Goal: Task Accomplishment & Management: Complete application form

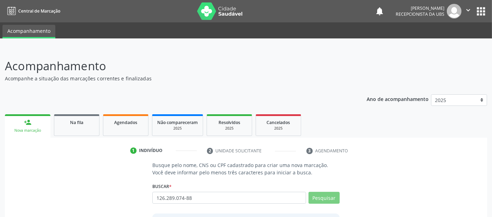
click at [400, 155] on ul "1 Indivíduo 2 Unidade solicitante 3 Agendamento" at bounding box center [246, 151] width 482 height 12
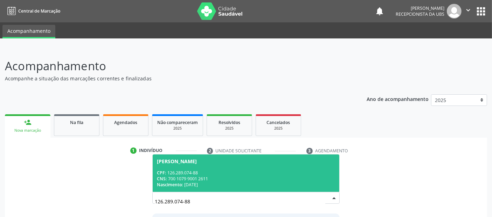
click at [331, 185] on div "Nascimento: [DATE]" at bounding box center [246, 185] width 178 height 6
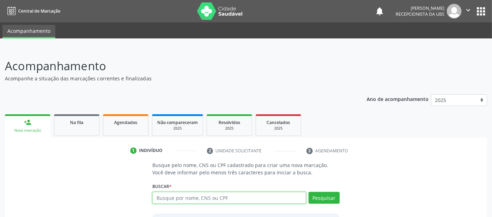
click at [284, 198] on input "text" at bounding box center [228, 198] width 153 height 12
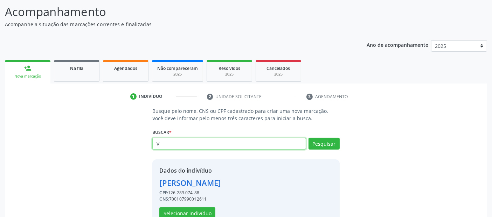
scroll to position [72, 0]
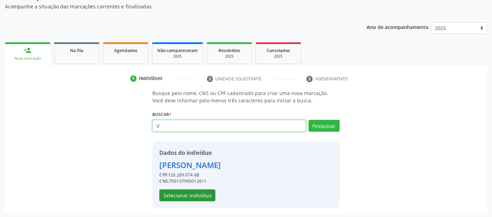
type input "V"
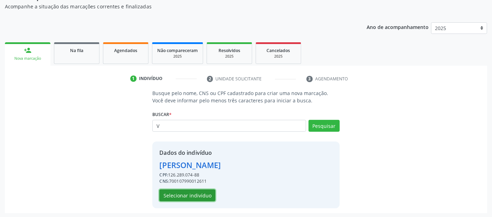
click at [193, 194] on button "Selecionar indivíduo" at bounding box center [187, 196] width 56 height 12
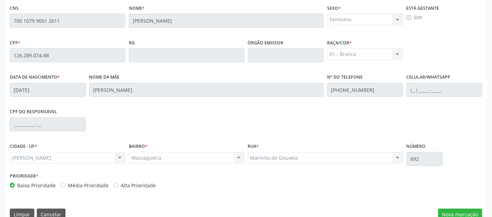
scroll to position [187, 0]
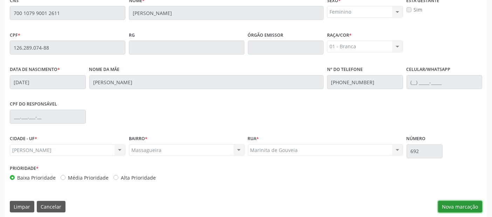
click at [463, 201] on button "Nova marcação" at bounding box center [460, 207] width 44 height 12
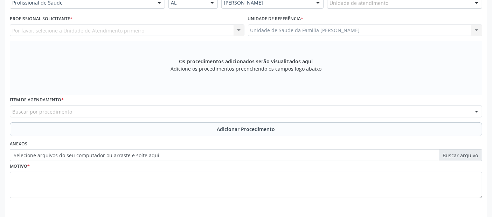
scroll to position [175, 0]
click at [233, 108] on div "Buscar por procedimento" at bounding box center [246, 113] width 472 height 12
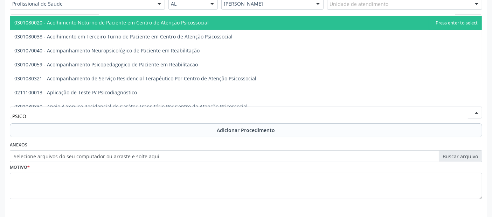
scroll to position [28, 0]
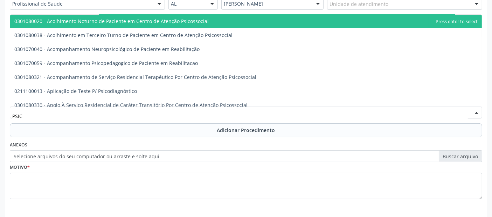
type input "PSI"
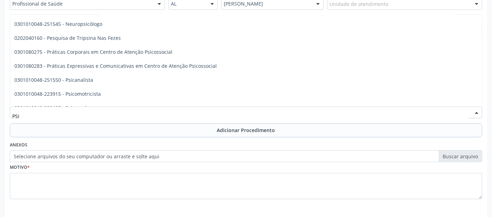
scroll to position [1370, 0]
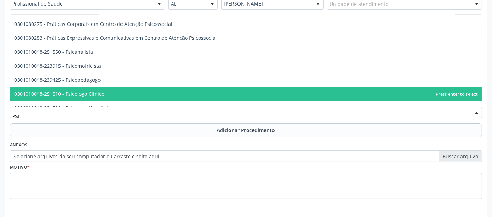
click at [140, 91] on span "0301010048-251510 - Psicólogo Clínico" at bounding box center [246, 95] width 472 height 14
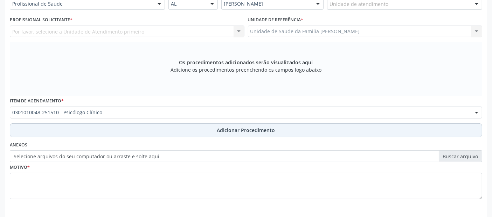
click at [131, 131] on button "Adicionar Procedimento" at bounding box center [246, 131] width 472 height 14
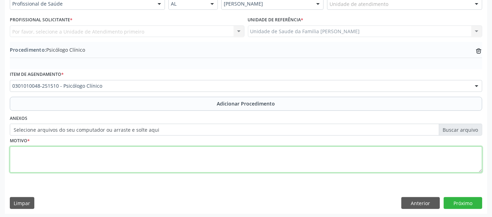
click at [117, 162] on textarea at bounding box center [246, 160] width 472 height 27
type textarea "PACIENTE COM HISTÓRIO DE DÉFICIT DE MEMÓRIO E ALTERAÇÕES DE HUMOR."
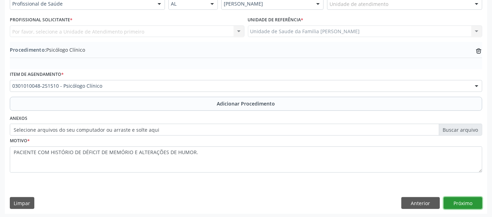
click at [464, 198] on button "Próximo" at bounding box center [463, 204] width 39 height 12
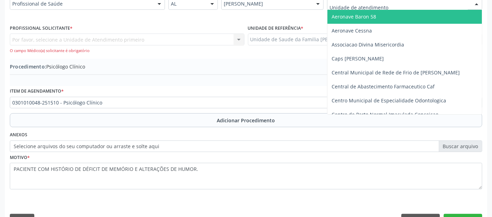
click at [357, 8] on div at bounding box center [404, 4] width 155 height 12
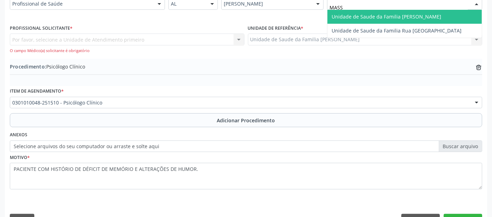
type input "MASSA"
click at [349, 13] on span "Unidade de Saude da Familia [PERSON_NAME]" at bounding box center [387, 16] width 110 height 7
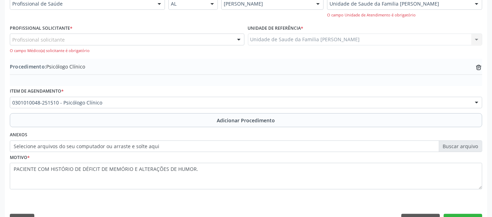
click at [154, 37] on div "Profissional Solicitante * Profissional solicitante Assistente Administrativo -…" at bounding box center [127, 38] width 235 height 31
click at [154, 37] on div "Profissional solicitante" at bounding box center [127, 40] width 235 height 12
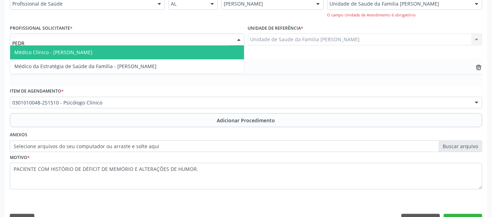
type input "[PERSON_NAME]"
click at [121, 53] on span "Médico Clínico - [PERSON_NAME]" at bounding box center [127, 53] width 234 height 14
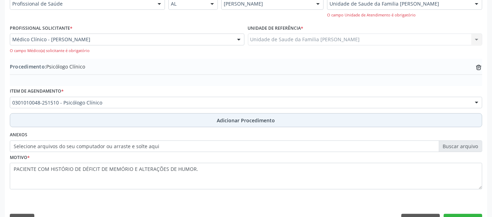
click at [196, 114] on button "Adicionar Procedimento" at bounding box center [246, 120] width 472 height 14
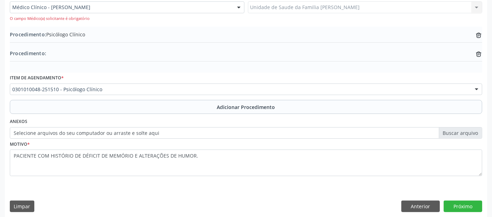
scroll to position [211, 0]
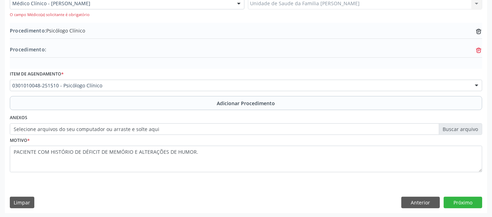
click at [479, 50] on icon "trash-outline icon" at bounding box center [478, 50] width 7 height 7
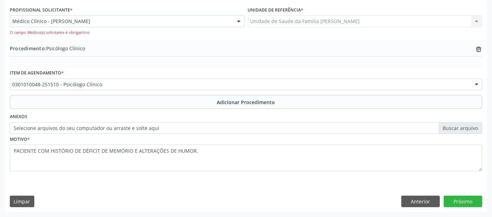
scroll to position [192, 0]
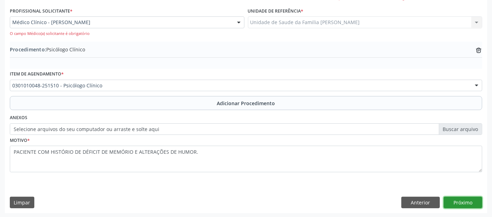
click at [468, 201] on button "Próximo" at bounding box center [463, 203] width 39 height 12
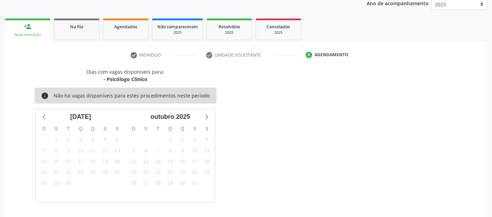
scroll to position [117, 0]
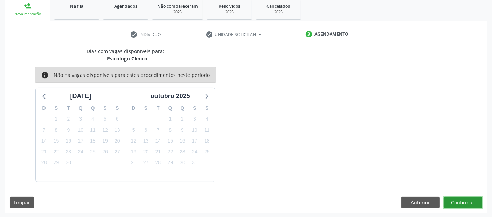
click at [468, 201] on button "Confirmar" at bounding box center [463, 203] width 39 height 12
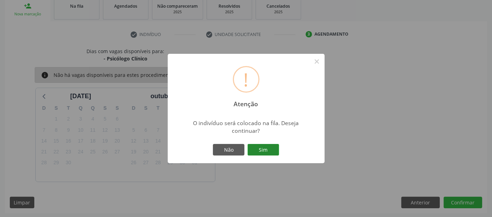
click at [269, 150] on button "Sim" at bounding box center [264, 150] width 32 height 12
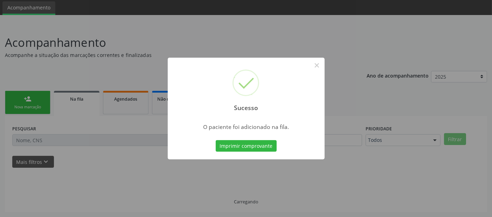
scroll to position [23, 0]
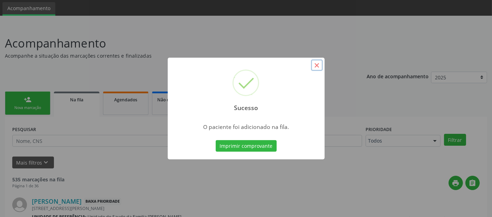
click at [316, 67] on button "×" at bounding box center [317, 66] width 12 height 12
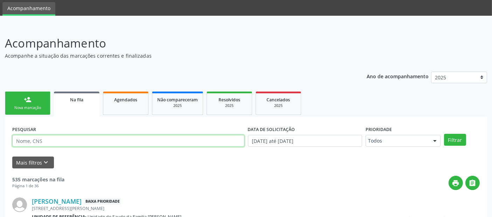
click at [62, 138] on input "text" at bounding box center [128, 141] width 232 height 12
type input "AYLLA"
click at [444, 134] on button "Filtrar" at bounding box center [455, 140] width 22 height 12
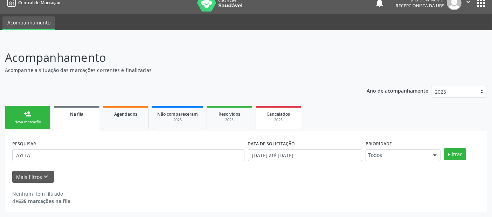
scroll to position [8, 0]
